Goal: Transaction & Acquisition: Purchase product/service

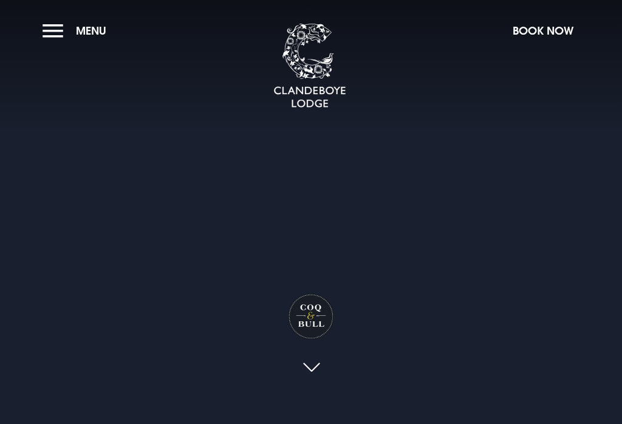
click at [71, 29] on button "Menu" at bounding box center [78, 31] width 70 height 26
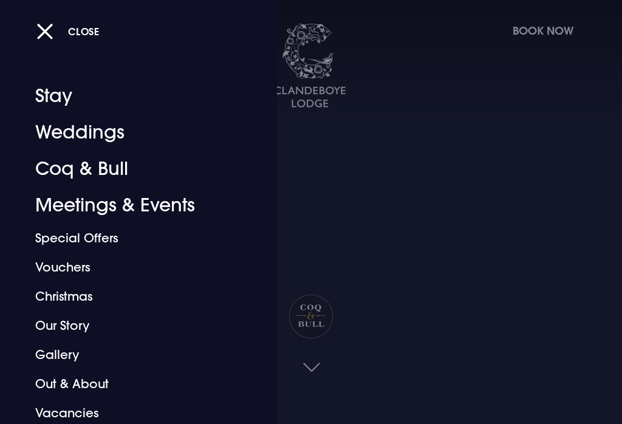
click at [50, 36] on button "Close" at bounding box center [67, 31] width 63 height 25
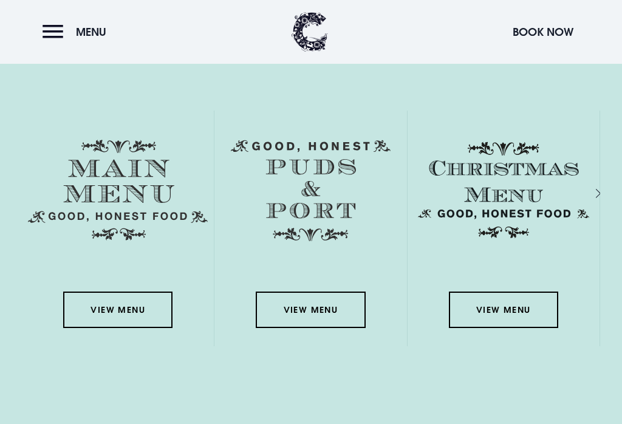
scroll to position [1694, 0]
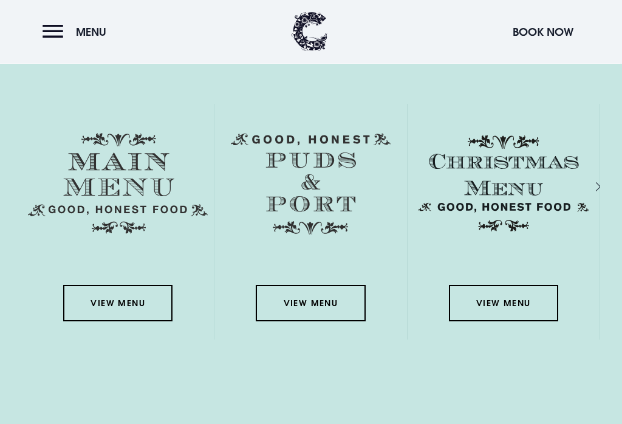
click at [133, 322] on link "View Menu" at bounding box center [117, 304] width 109 height 36
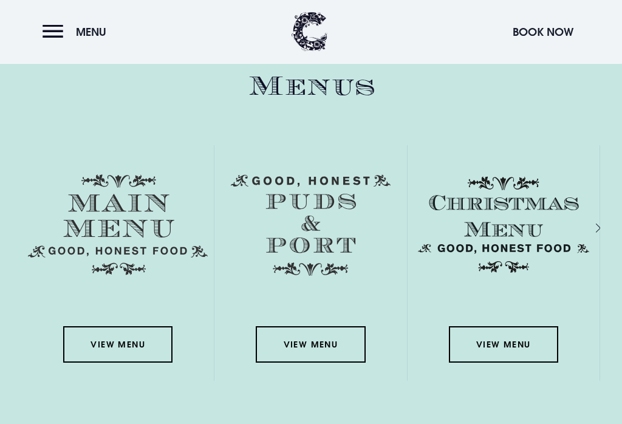
scroll to position [1653, 0]
click at [158, 353] on link "View Menu" at bounding box center [117, 344] width 109 height 36
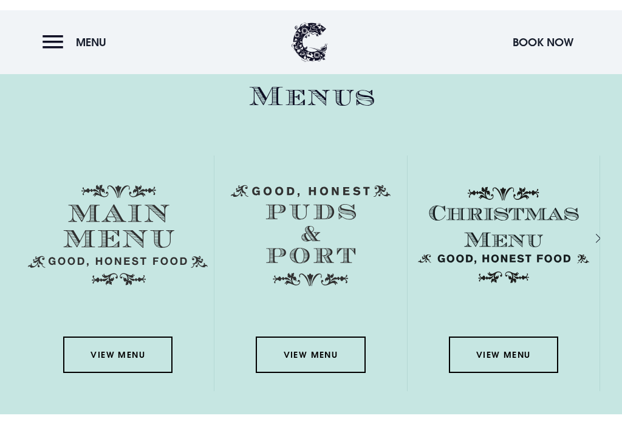
scroll to position [1652, 0]
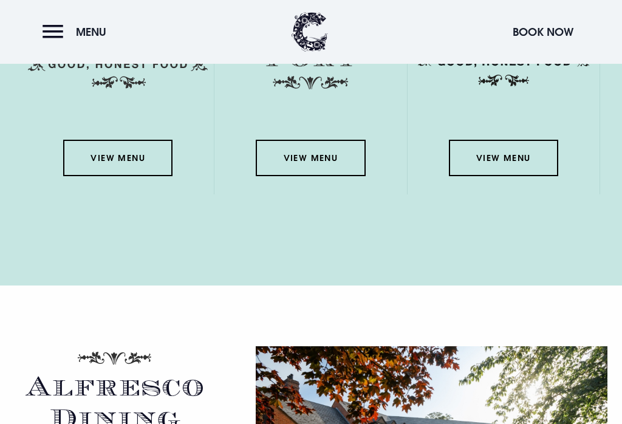
scroll to position [1828, 0]
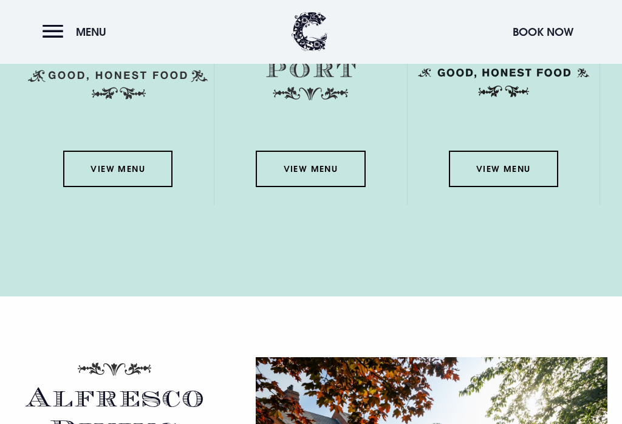
click at [141, 188] on link "View Menu" at bounding box center [117, 169] width 109 height 36
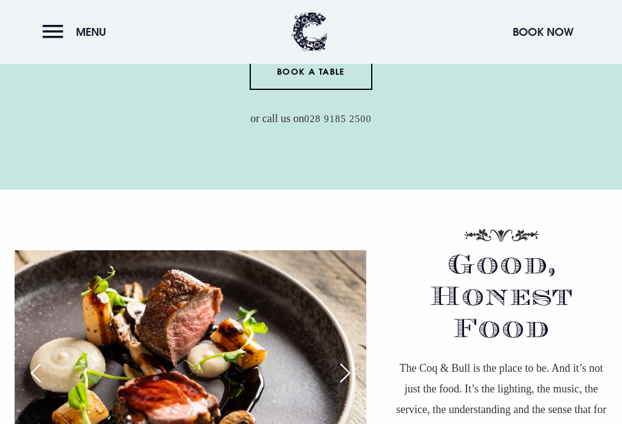
scroll to position [627, 0]
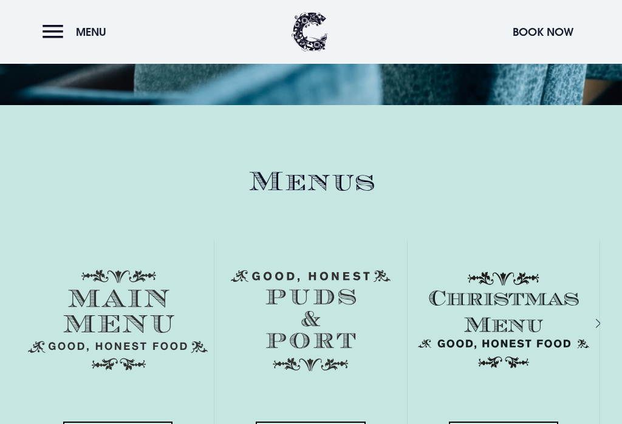
scroll to position [1560, 0]
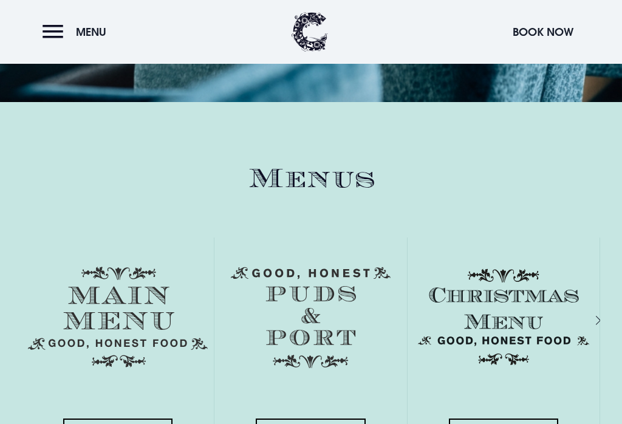
click at [134, 348] on img at bounding box center [118, 317] width 180 height 101
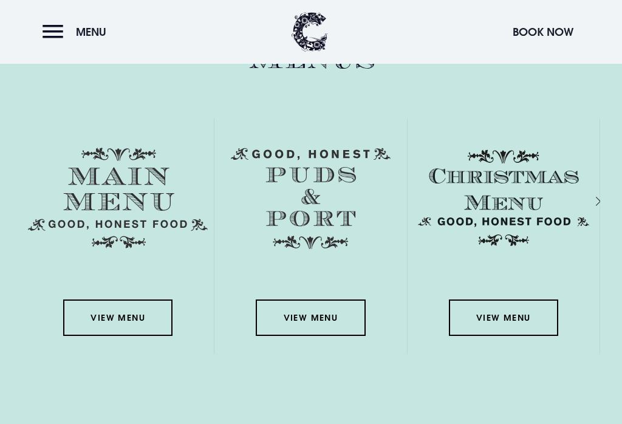
scroll to position [1683, 0]
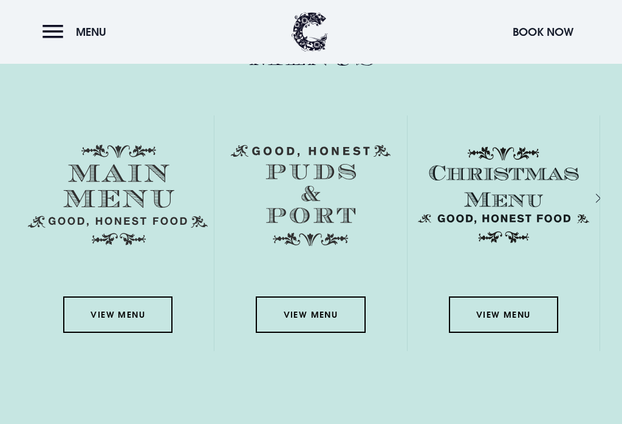
click at [147, 326] on link "View Menu" at bounding box center [117, 315] width 109 height 36
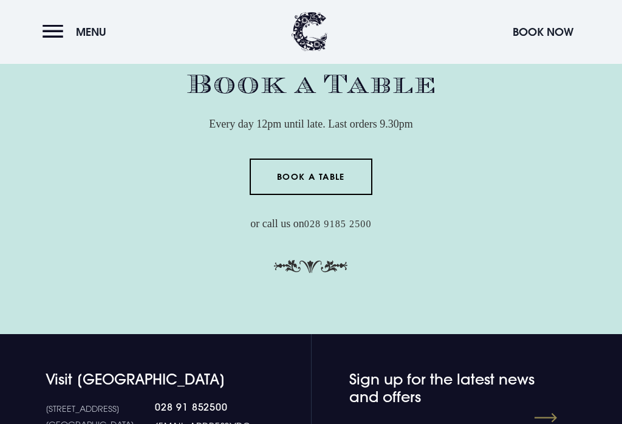
scroll to position [3316, 0]
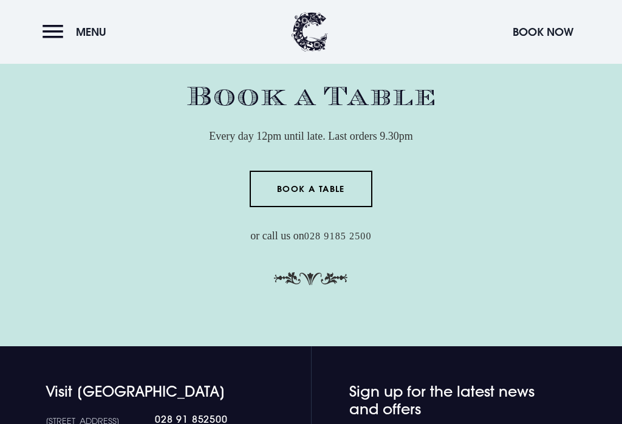
click at [83, 33] on span "Menu" at bounding box center [91, 32] width 30 height 14
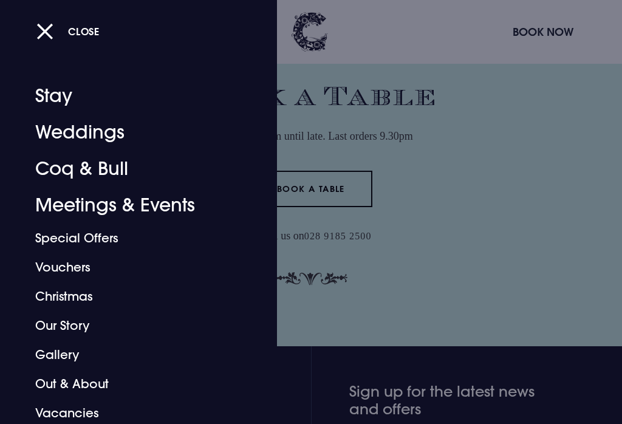
scroll to position [0, 0]
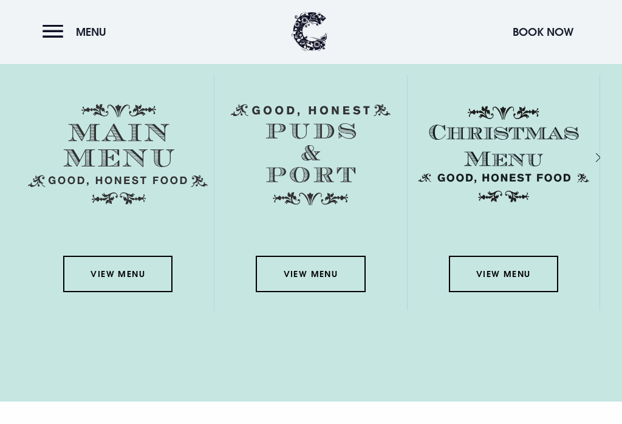
scroll to position [1717, 0]
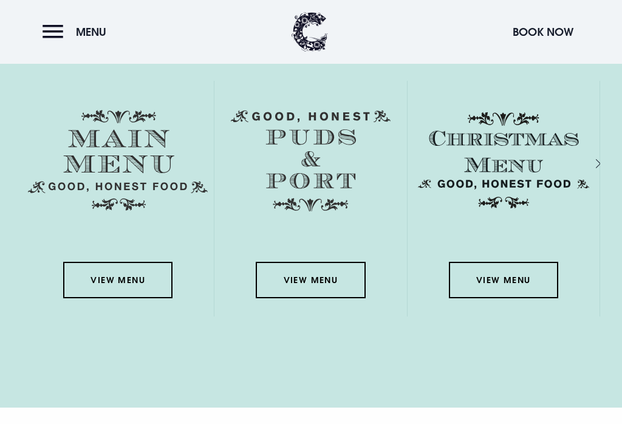
click at [52, 30] on button "Menu" at bounding box center [78, 32] width 70 height 26
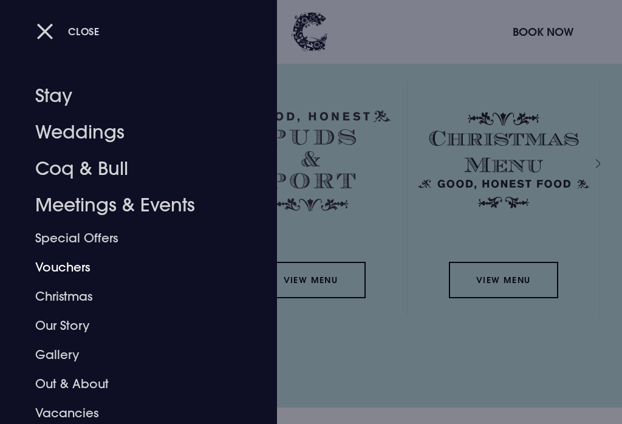
click at [86, 266] on link "Vouchers" at bounding box center [131, 267] width 192 height 29
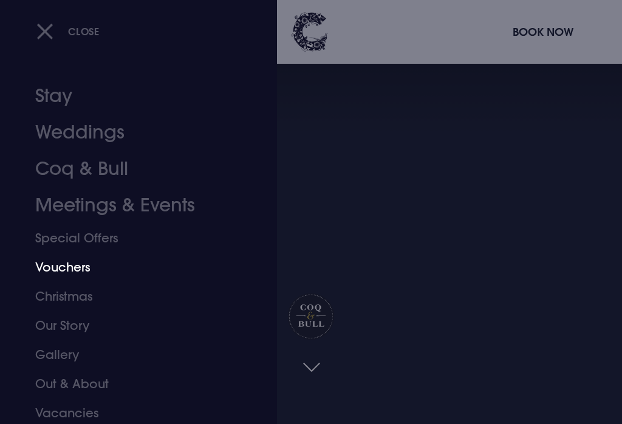
scroll to position [0, 0]
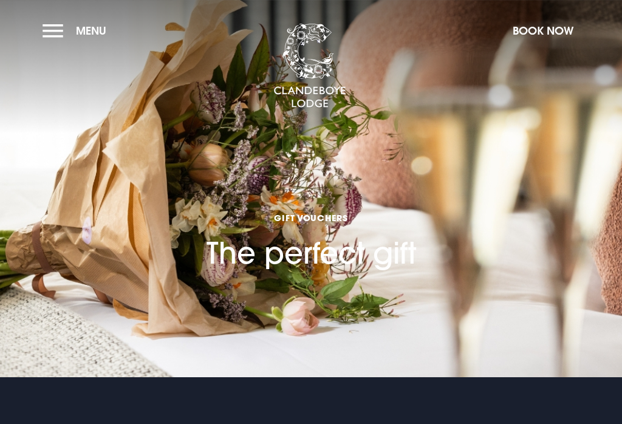
checkbox input "true"
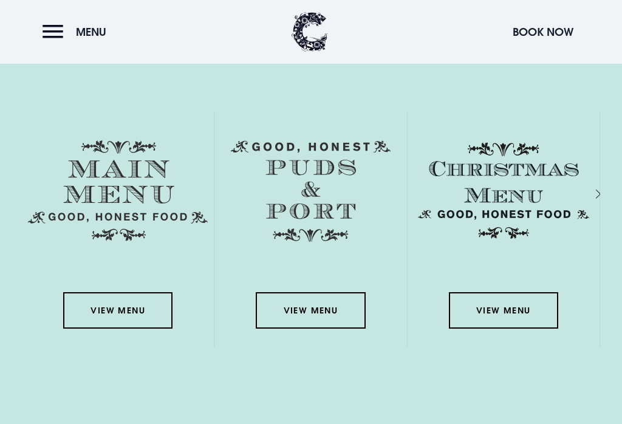
scroll to position [1687, 0]
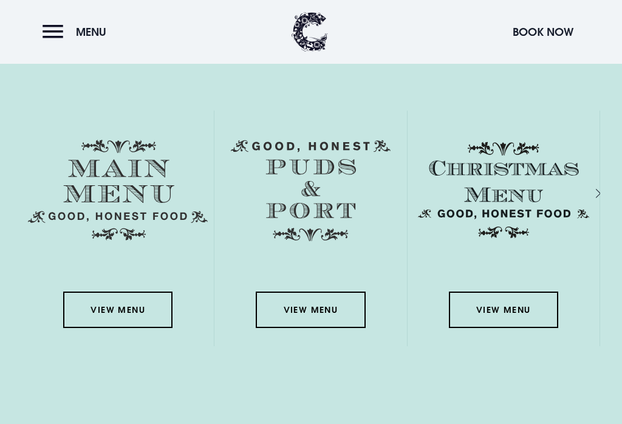
click at [143, 320] on link "View Menu" at bounding box center [117, 310] width 109 height 36
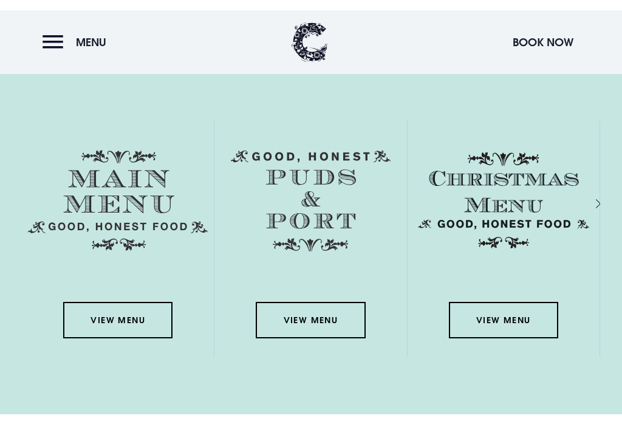
scroll to position [1687, 0]
